Goal: Task Accomplishment & Management: Use online tool/utility

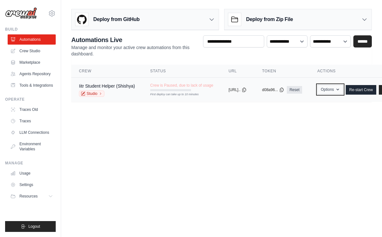
click at [342, 88] on button "Options" at bounding box center [331, 90] width 26 height 10
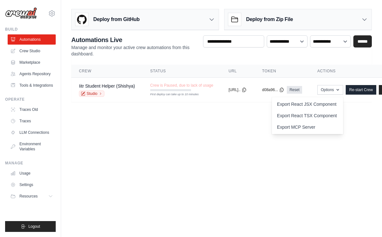
click at [196, 130] on body "aparnavipil@gmail.com Settings Build Automations" at bounding box center [191, 118] width 382 height 237
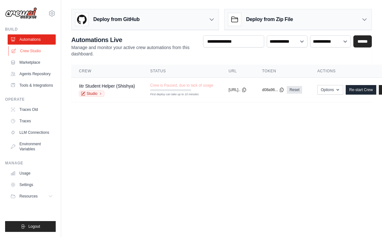
click at [40, 50] on link "Crew Studio" at bounding box center [32, 51] width 48 height 10
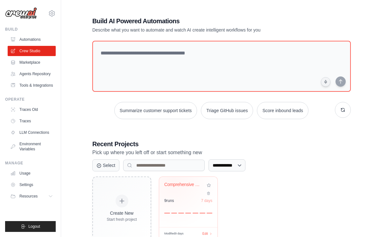
scroll to position [19, 0]
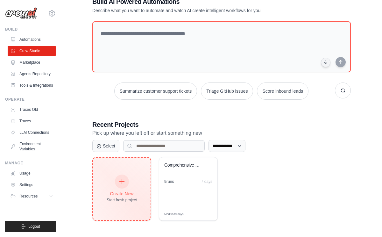
click at [131, 180] on div "Create New Start fresh project" at bounding box center [122, 188] width 30 height 27
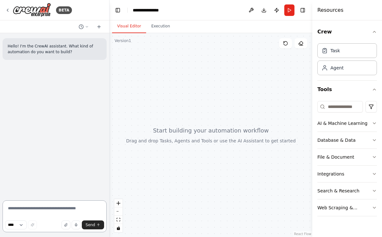
click at [18, 213] on textarea at bounding box center [55, 216] width 104 height 32
paste textarea "**********"
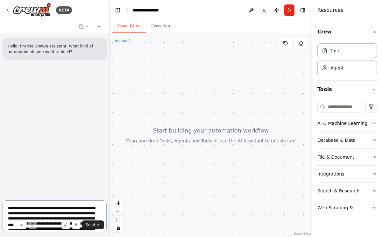
scroll to position [192, 0]
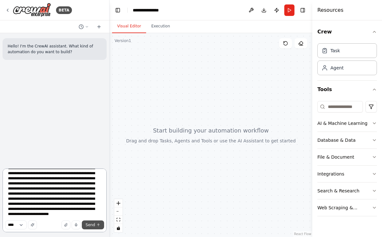
type textarea "**********"
click at [89, 227] on span "Send" at bounding box center [91, 224] width 10 height 5
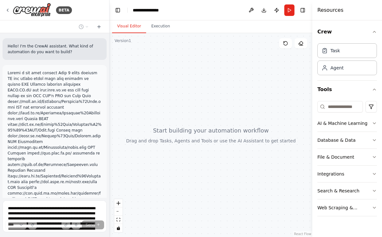
scroll to position [179, 0]
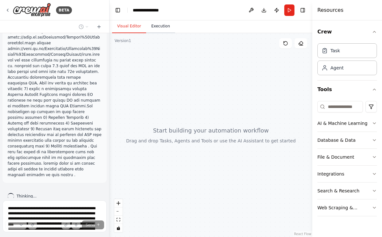
click at [160, 26] on button "Execution" at bounding box center [160, 26] width 29 height 13
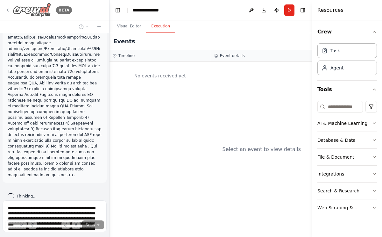
click at [10, 10] on icon at bounding box center [7, 10] width 5 height 5
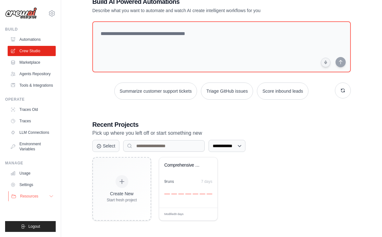
click at [33, 195] on span "Resources" at bounding box center [29, 196] width 18 height 5
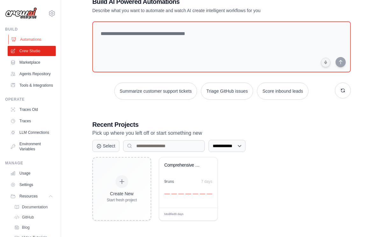
click at [34, 38] on link "Automations" at bounding box center [32, 39] width 48 height 10
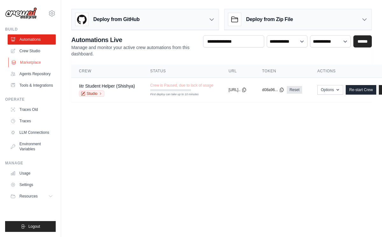
click at [31, 64] on link "Marketplace" at bounding box center [32, 62] width 48 height 10
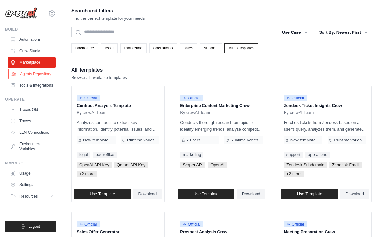
click at [31, 77] on link "Agents Repository" at bounding box center [32, 74] width 48 height 10
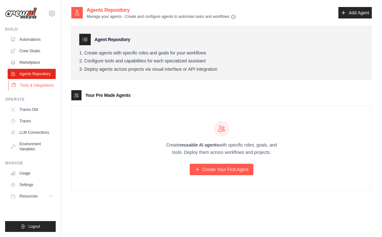
click at [33, 83] on link "Tools & Integrations" at bounding box center [32, 85] width 48 height 10
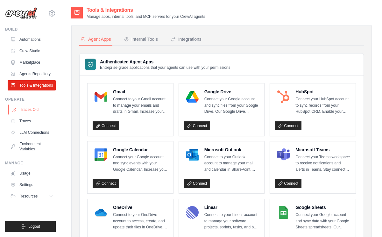
click at [32, 106] on link "Traces Old" at bounding box center [32, 110] width 48 height 10
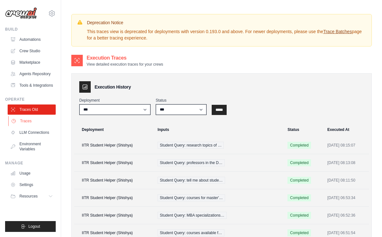
click at [35, 122] on link "Traces" at bounding box center [32, 121] width 48 height 10
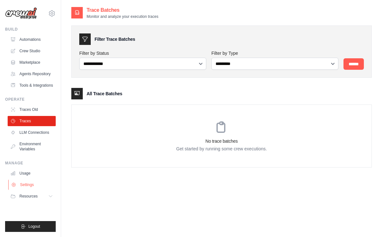
click at [31, 184] on link "Settings" at bounding box center [32, 185] width 48 height 10
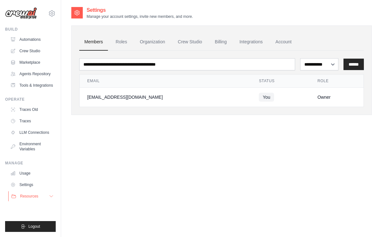
click at [29, 196] on span "Resources" at bounding box center [29, 196] width 18 height 5
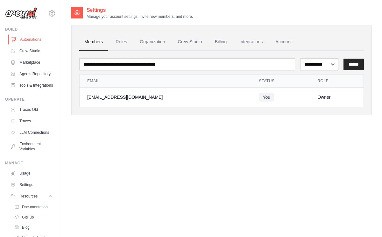
click at [34, 40] on link "Automations" at bounding box center [32, 39] width 48 height 10
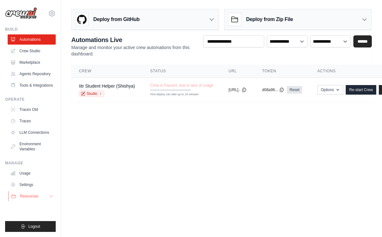
click at [33, 194] on span "Resources" at bounding box center [29, 196] width 18 height 5
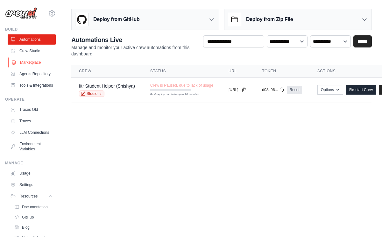
click at [43, 60] on link "Marketplace" at bounding box center [32, 62] width 48 height 10
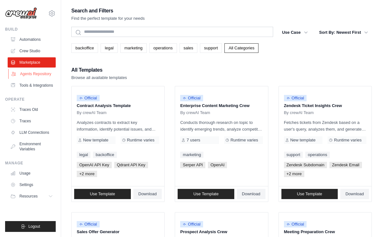
click at [39, 73] on link "Agents Repository" at bounding box center [32, 74] width 48 height 10
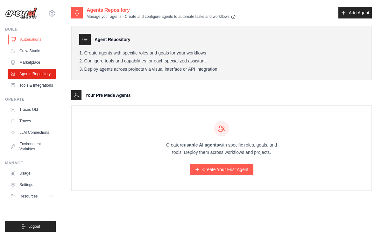
click at [37, 41] on link "Automations" at bounding box center [32, 39] width 48 height 10
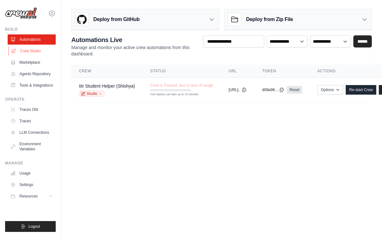
click at [35, 49] on link "Crew Studio" at bounding box center [32, 51] width 48 height 10
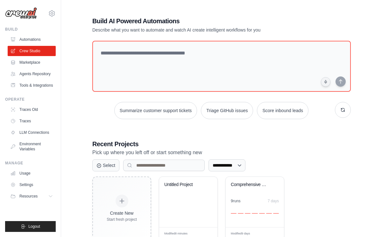
scroll to position [19, 0]
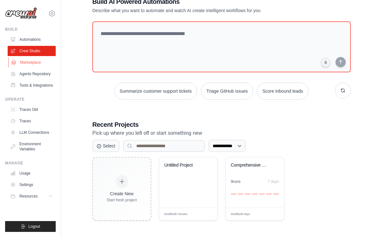
click at [35, 64] on link "Marketplace" at bounding box center [32, 62] width 48 height 10
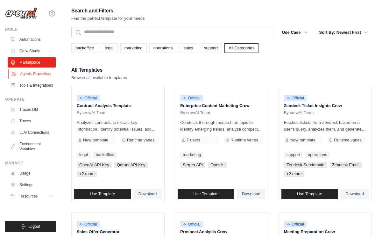
click at [34, 74] on link "Agents Repository" at bounding box center [32, 74] width 48 height 10
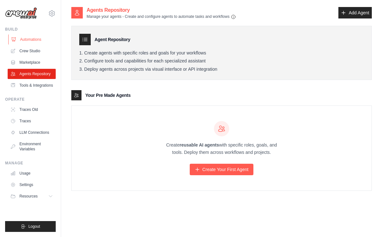
click at [34, 37] on link "Automations" at bounding box center [32, 39] width 48 height 10
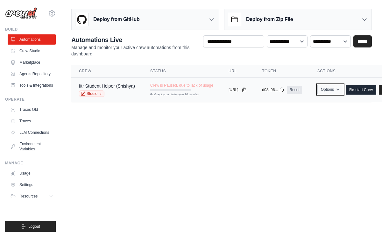
click at [344, 90] on button "Options" at bounding box center [331, 90] width 26 height 10
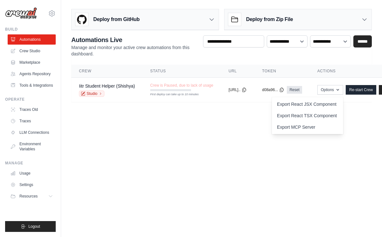
click at [255, 114] on main "Deploy from GitHub Deploy your project directly from GitHub. Select a repositor…" at bounding box center [221, 58] width 321 height 116
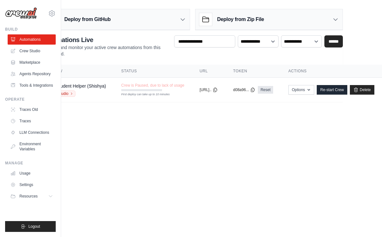
scroll to position [0, 42]
click at [356, 89] on icon at bounding box center [356, 89] width 5 height 5
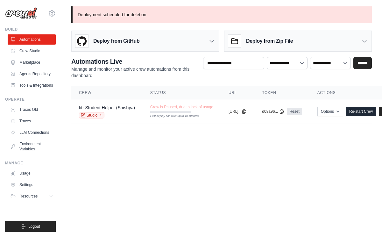
scroll to position [0, 42]
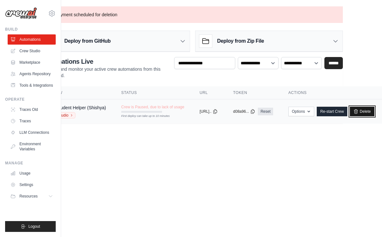
click at [369, 111] on link "Delete" at bounding box center [362, 112] width 25 height 10
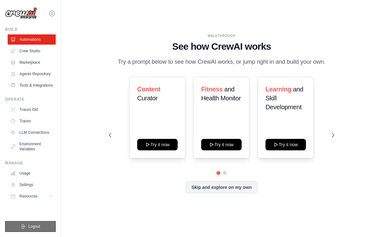
click at [34, 226] on span "Logout" at bounding box center [34, 226] width 12 height 5
